Goal: Transaction & Acquisition: Purchase product/service

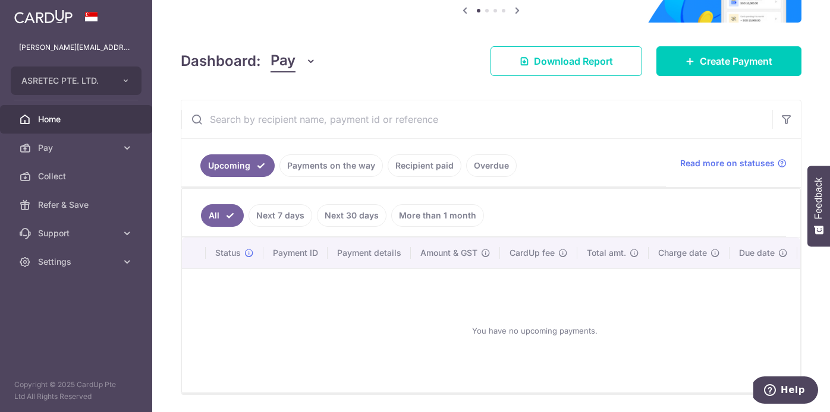
scroll to position [168, 0]
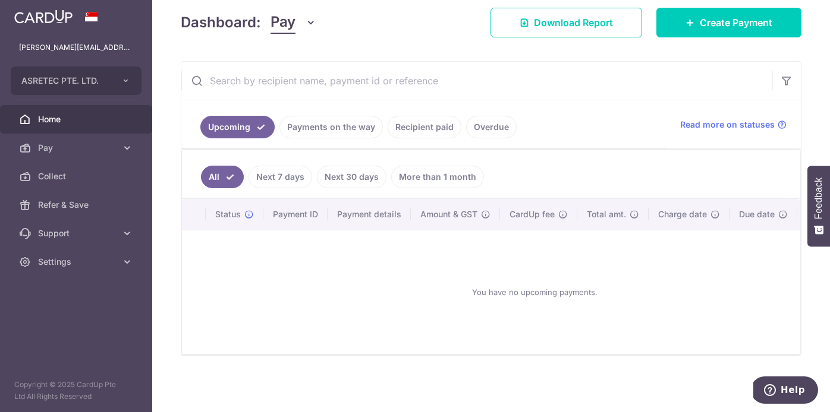
click at [418, 134] on link "Recipient paid" at bounding box center [425, 127] width 74 height 23
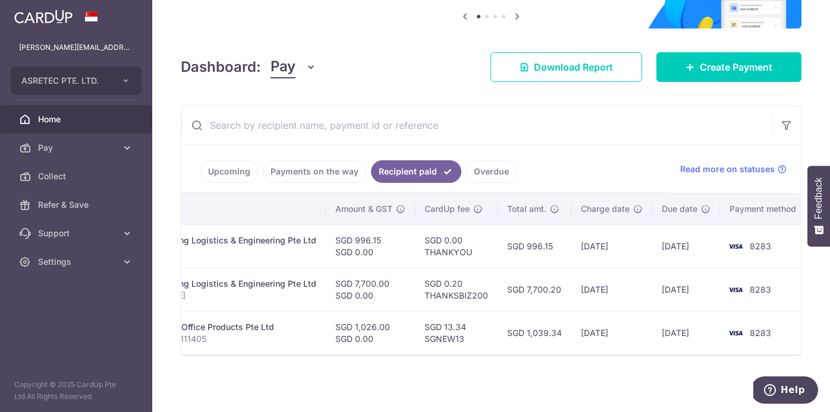
scroll to position [0, 0]
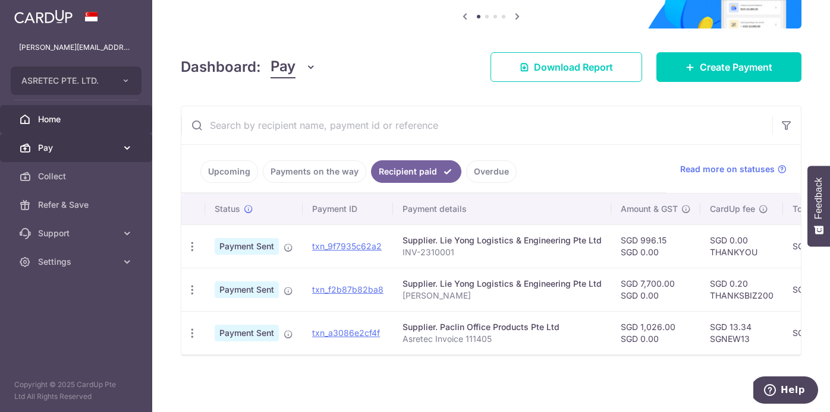
click at [121, 153] on icon at bounding box center [127, 148] width 12 height 12
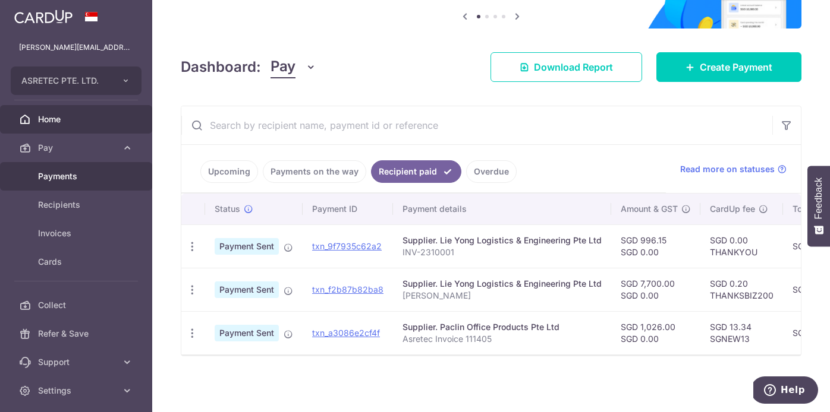
click at [105, 178] on span "Payments" at bounding box center [77, 177] width 78 height 12
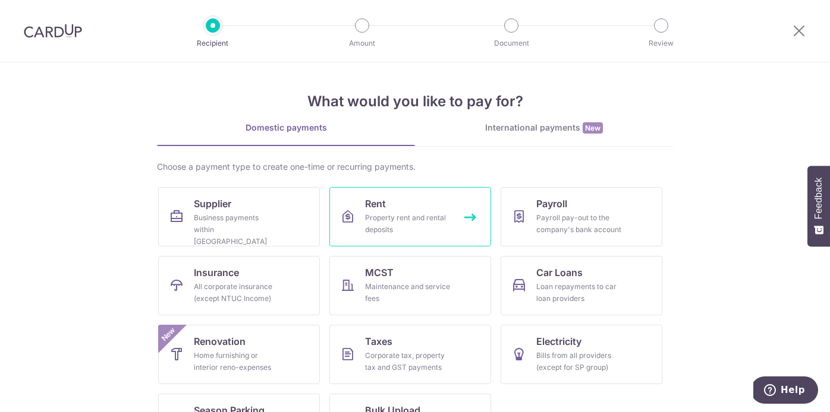
click at [407, 221] on div "Property rent and rental deposits" at bounding box center [408, 224] width 86 height 24
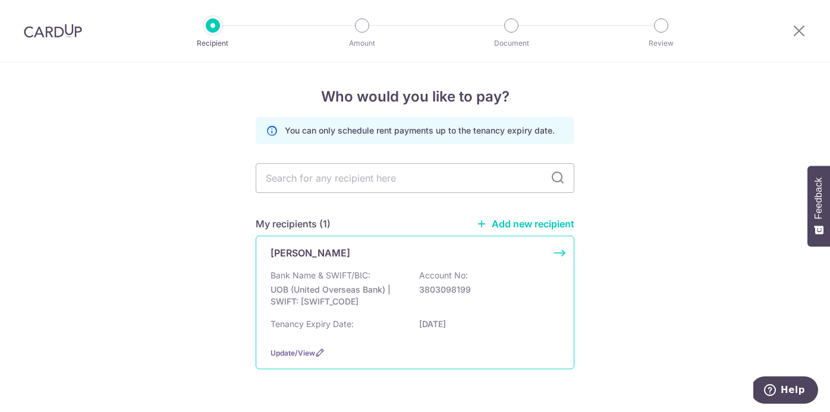
click at [486, 283] on div "Bank Name & SWIFT/BIC: UOB (United Overseas Bank) | SWIFT: UOVBSGSGXXX Account …" at bounding box center [414, 292] width 289 height 44
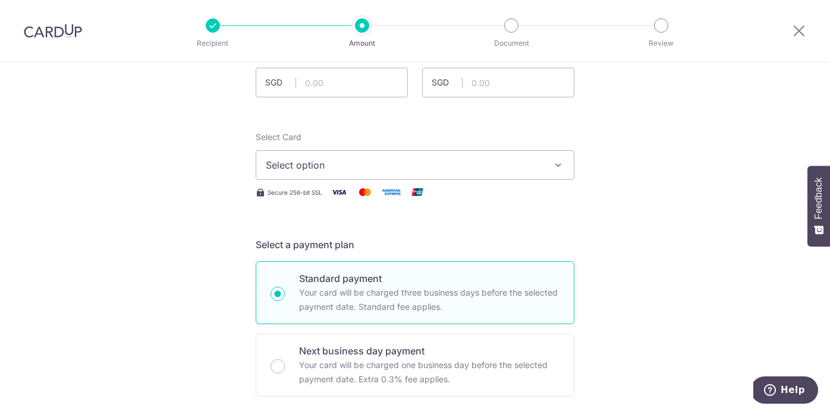
scroll to position [93, 0]
click at [375, 84] on input "text" at bounding box center [332, 82] width 152 height 30
type input "4,900.00"
click at [377, 154] on button "Select option" at bounding box center [415, 164] width 319 height 30
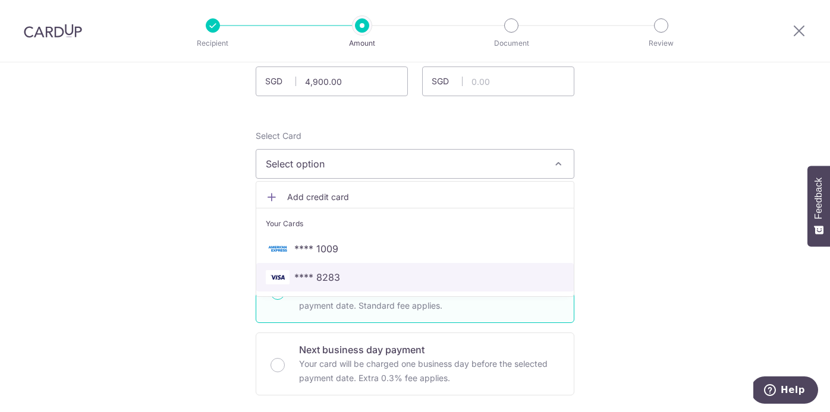
click at [386, 278] on span "**** 8283" at bounding box center [415, 277] width 298 height 14
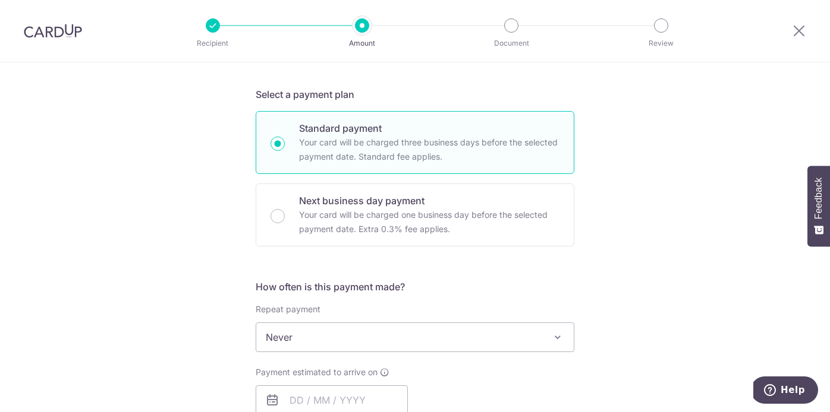
scroll to position [247, 0]
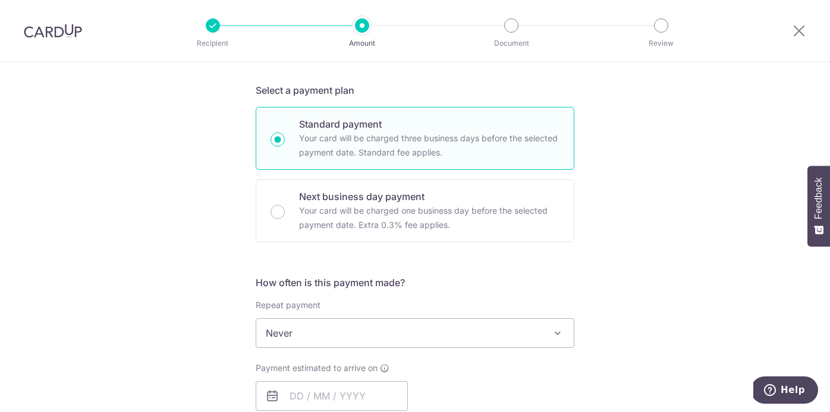
click at [555, 331] on span at bounding box center [557, 333] width 14 height 14
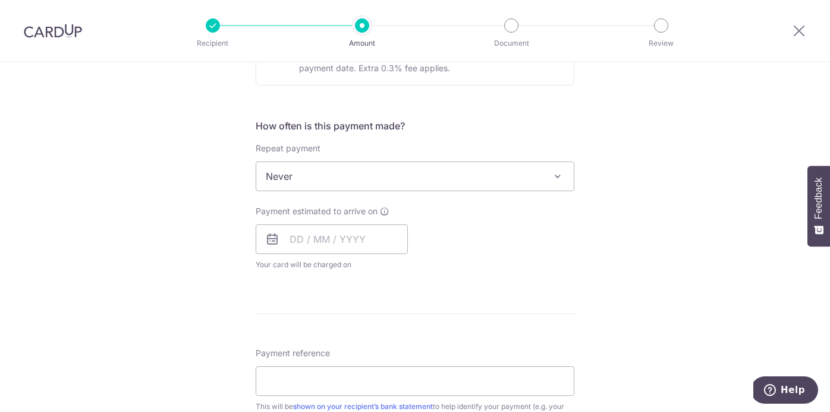
scroll to position [449, 0]
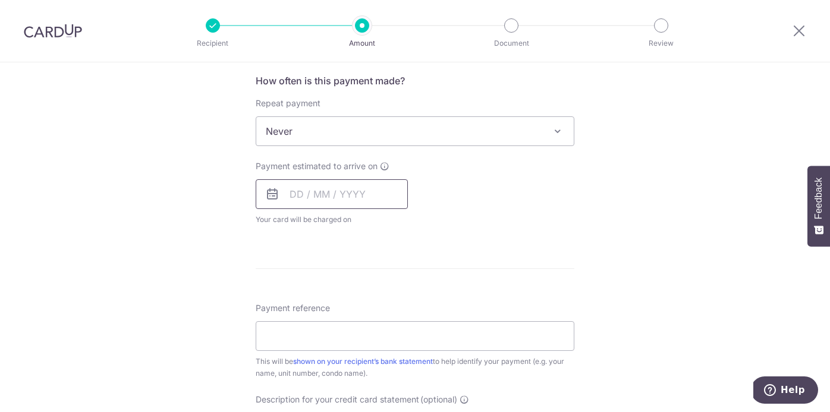
click at [349, 198] on input "text" at bounding box center [332, 194] width 152 height 30
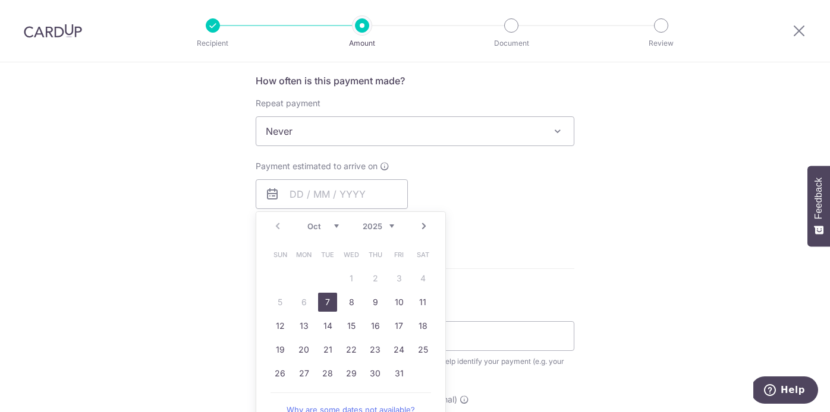
click at [329, 301] on link "7" at bounding box center [327, 302] width 19 height 19
type input "07/10/2025"
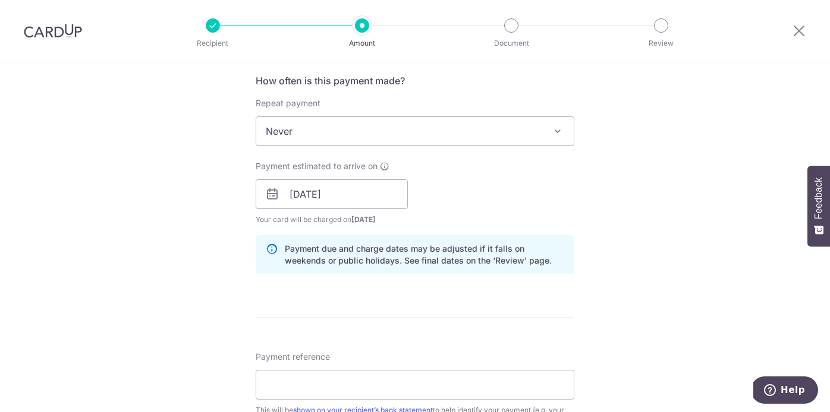
click at [587, 199] on div "Tell us more about your payment Enter payment amount SGD 4,900.00 4900.00 GST (…" at bounding box center [415, 216] width 830 height 1204
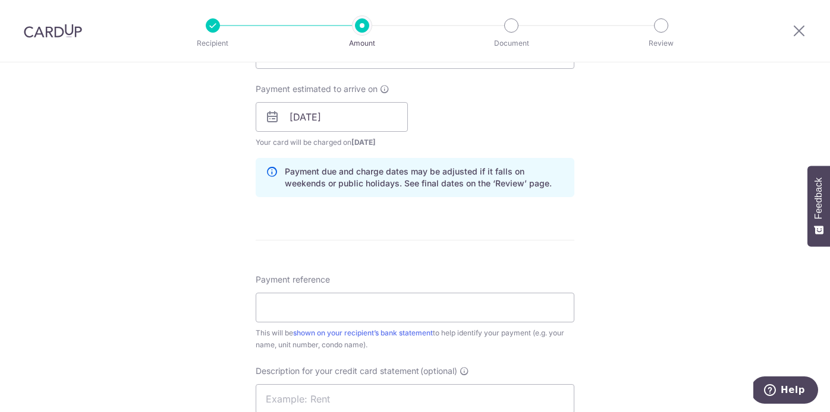
scroll to position [553, 0]
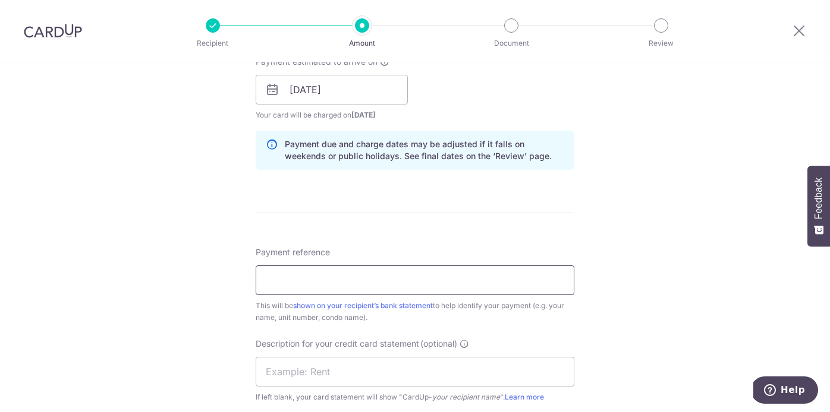
click at [544, 276] on input "Payment reference" at bounding box center [415, 281] width 319 height 30
type input "Asretec Payment 5 Jln Zamrud Rental"
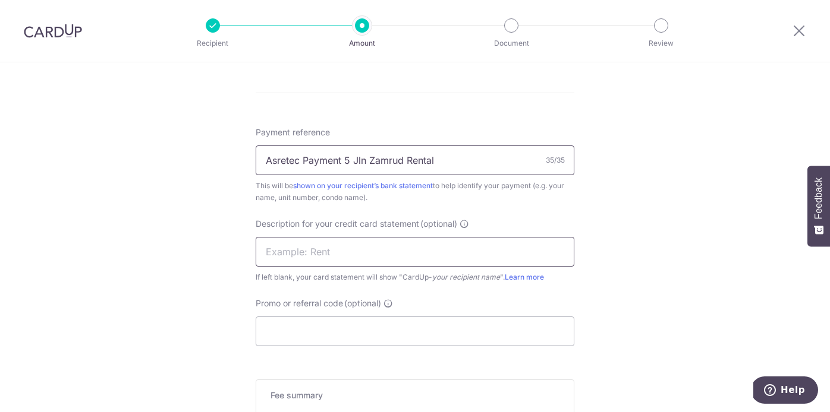
scroll to position [678, 0]
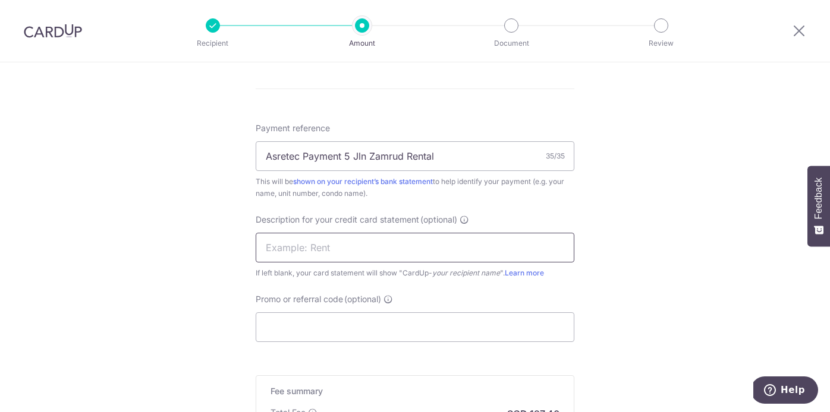
click at [453, 249] on input "text" at bounding box center [415, 248] width 319 height 30
type input "Rent Jln Zamrud"
click at [557, 326] on input "Promo or referral code (optional)" at bounding box center [415, 328] width 319 height 30
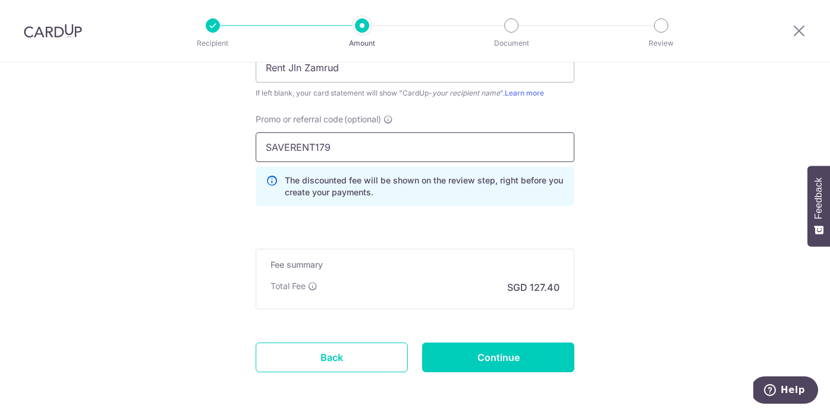
scroll to position [907, 0]
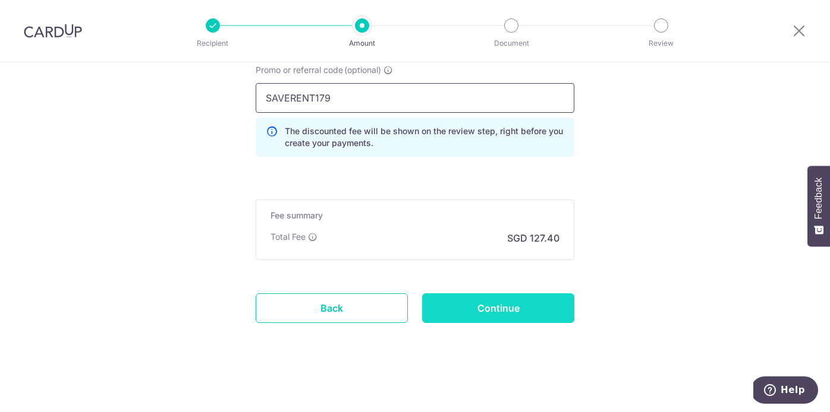
type input "SAVERENT179"
click at [552, 312] on input "Continue" at bounding box center [498, 309] width 152 height 30
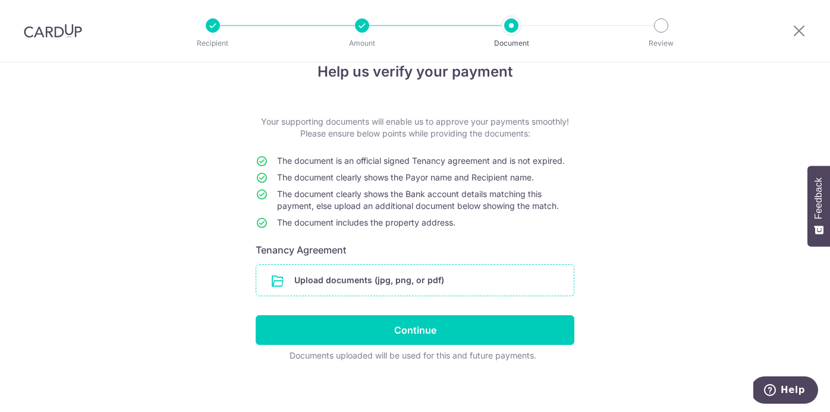
scroll to position [30, 0]
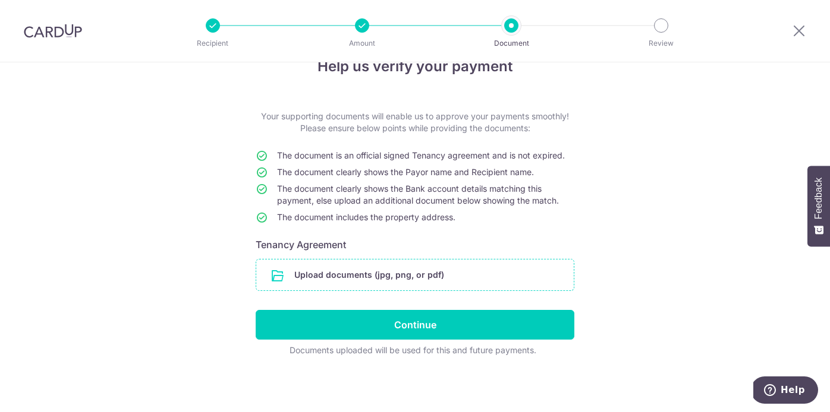
click at [486, 267] on input "file" at bounding box center [414, 275] width 317 height 31
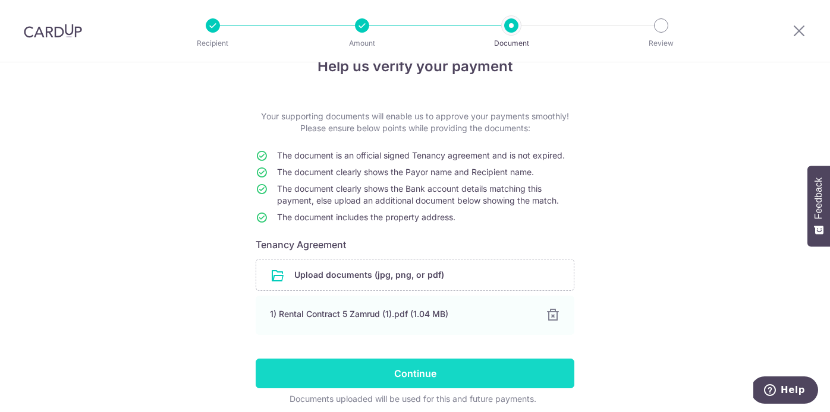
click at [532, 376] on input "Continue" at bounding box center [415, 374] width 319 height 30
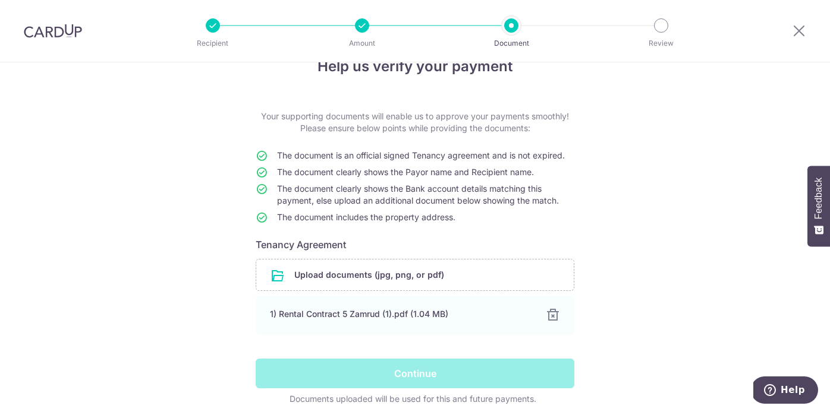
scroll to position [79, 0]
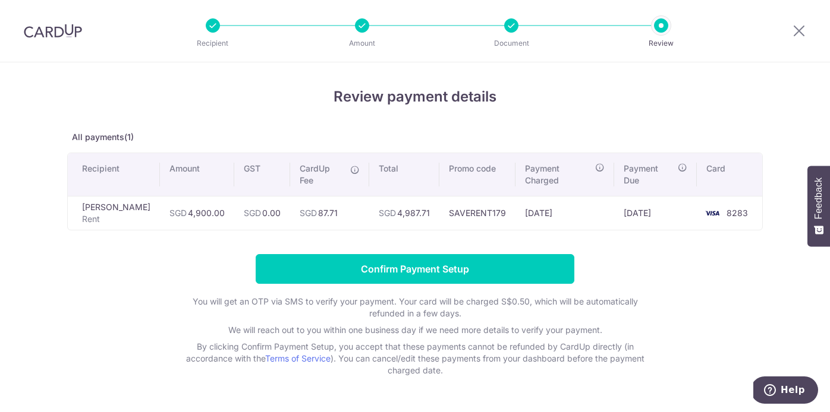
click at [396, 215] on td "SGD 4,987.71" at bounding box center [404, 213] width 70 height 34
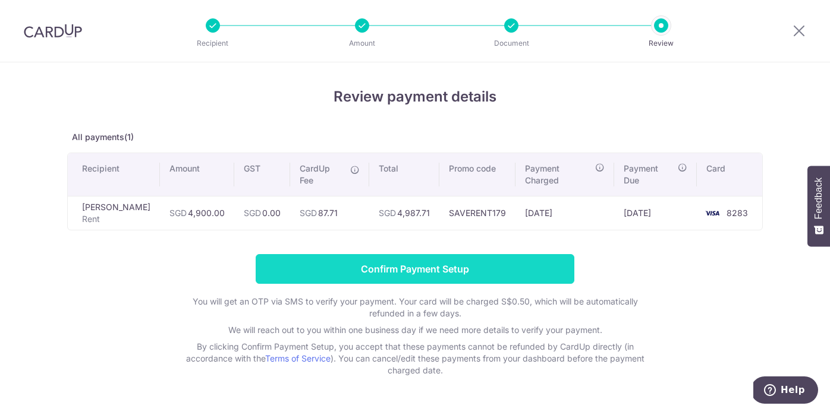
click at [453, 265] on input "Confirm Payment Setup" at bounding box center [415, 269] width 319 height 30
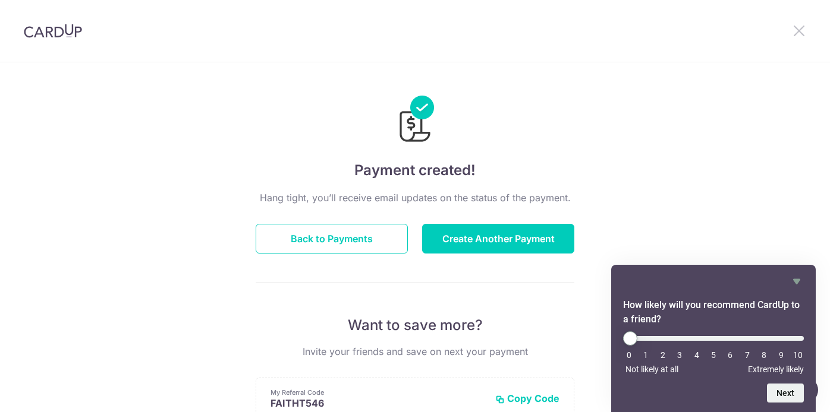
click at [798, 31] on icon at bounding box center [799, 30] width 14 height 15
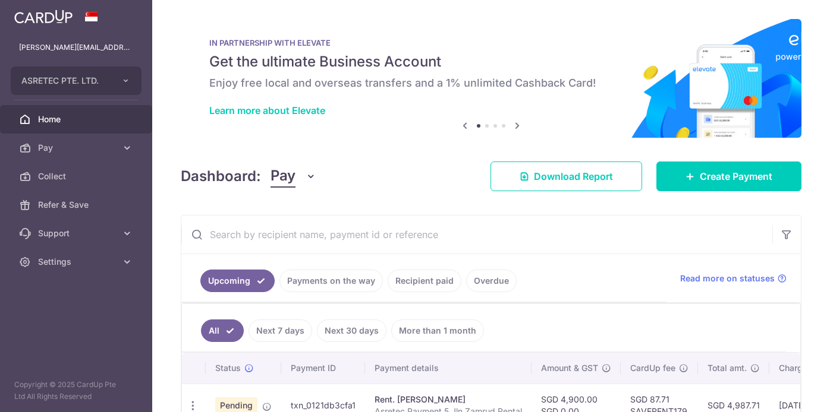
click at [405, 240] on input "text" at bounding box center [476, 235] width 591 height 38
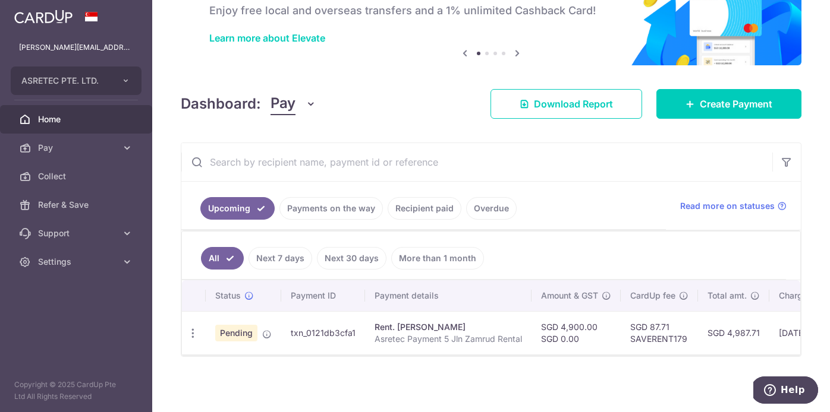
scroll to position [73, 0]
click at [400, 333] on p "Asretec Payment 5 Jln Zamrud Rental" at bounding box center [447, 339] width 147 height 12
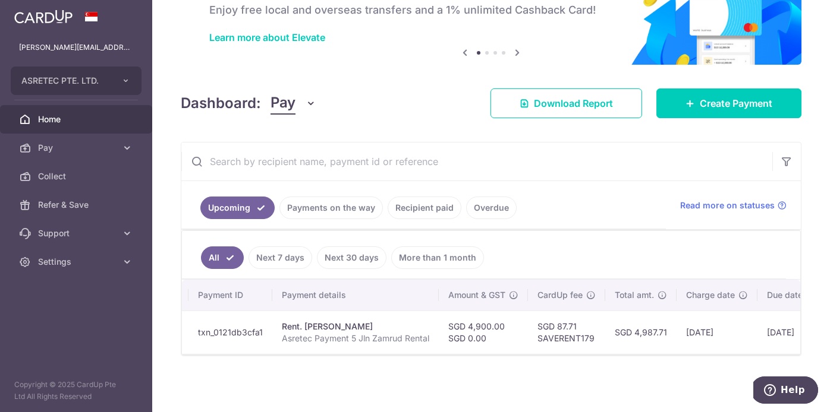
scroll to position [0, 39]
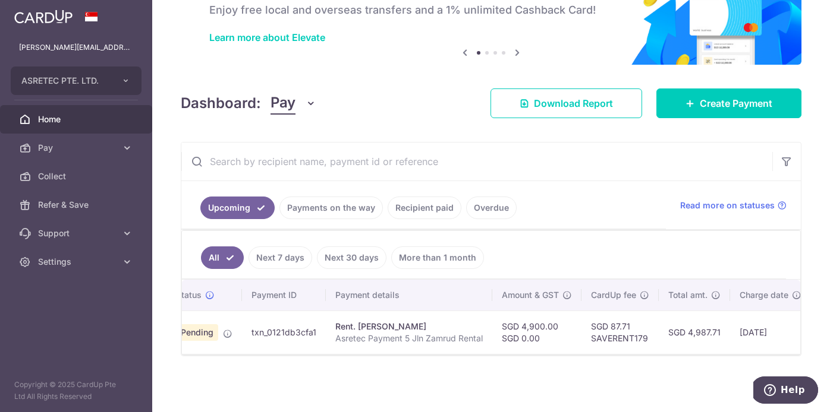
click at [384, 325] on div "Rent. Peggie Hung" at bounding box center [408, 327] width 147 height 12
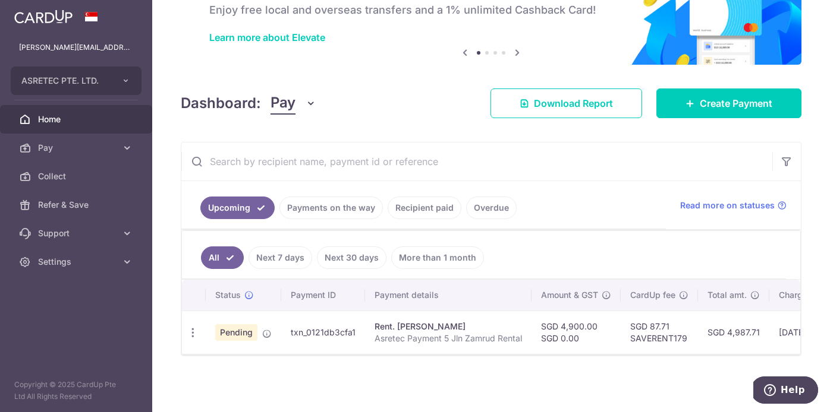
click at [238, 335] on span "Pending" at bounding box center [236, 333] width 42 height 17
click at [190, 335] on icon "button" at bounding box center [193, 333] width 12 height 12
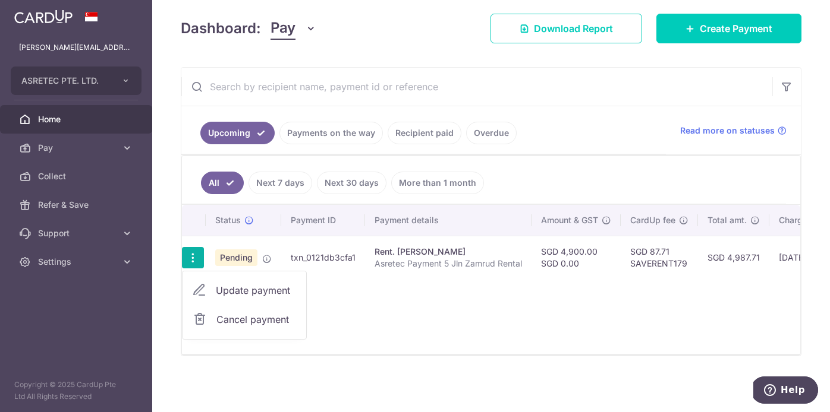
click at [273, 295] on span "Update payment" at bounding box center [256, 290] width 81 height 14
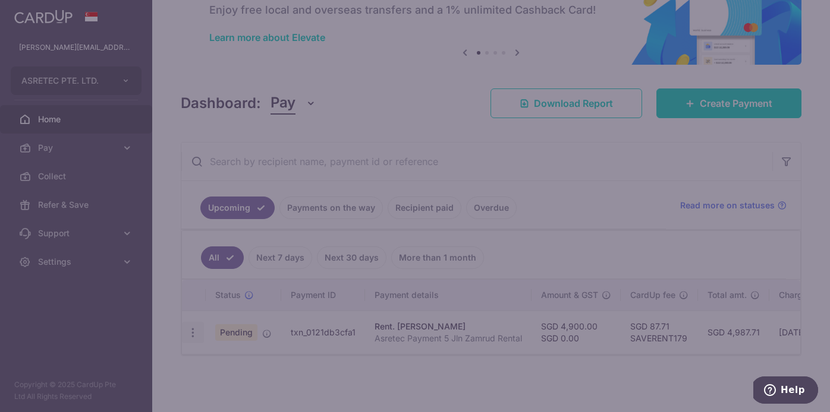
type input "SAVERENT179"
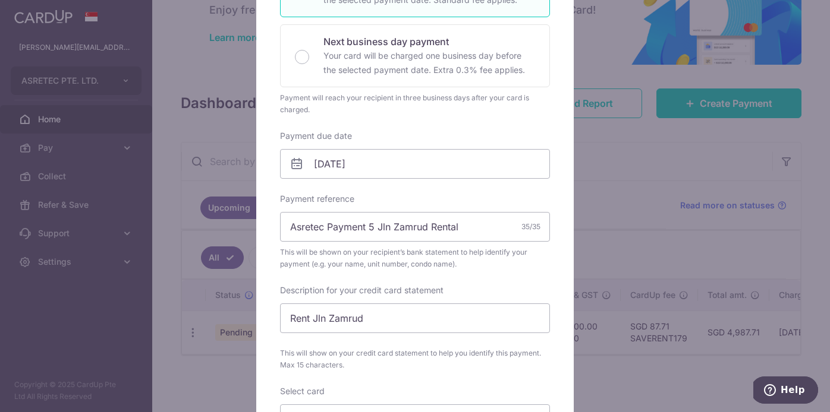
scroll to position [0, 0]
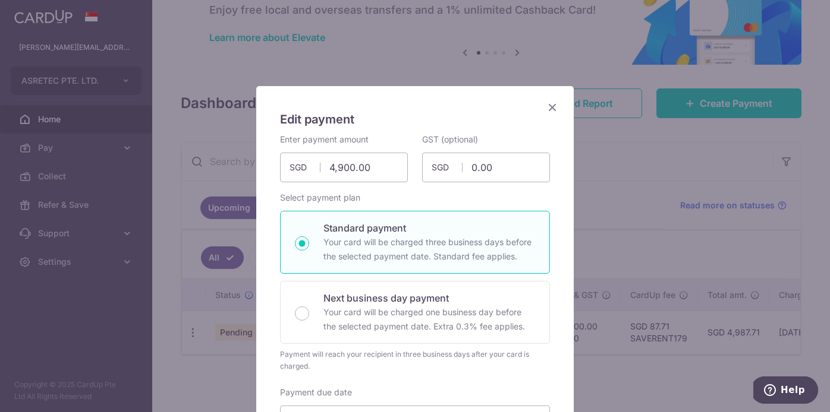
click at [549, 106] on icon "Close" at bounding box center [552, 107] width 14 height 15
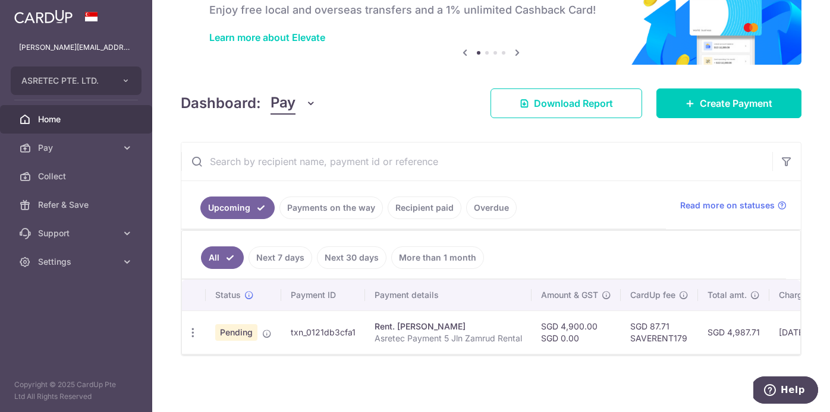
click at [377, 333] on p "Asretec Payment 5 Jln Zamrud Rental" at bounding box center [447, 339] width 147 height 12
click at [449, 344] on p "Asretec Payment 5 Jln Zamrud Rental" at bounding box center [447, 339] width 147 height 12
click at [128, 142] on icon at bounding box center [127, 148] width 12 height 12
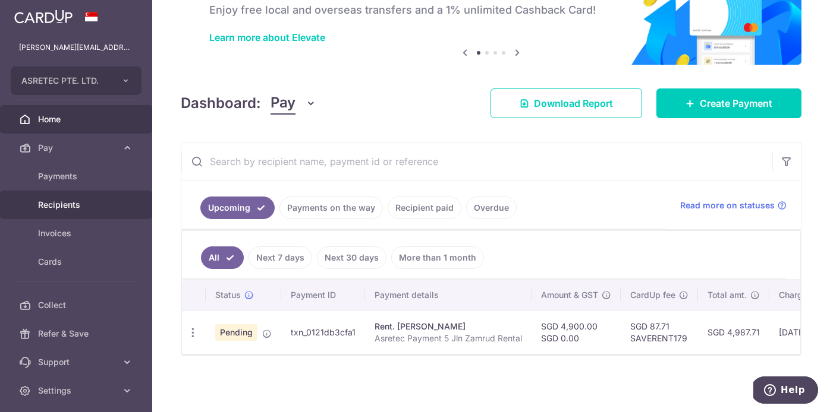
click at [95, 209] on span "Recipients" at bounding box center [77, 205] width 78 height 12
